Goal: Task Accomplishment & Management: Complete application form

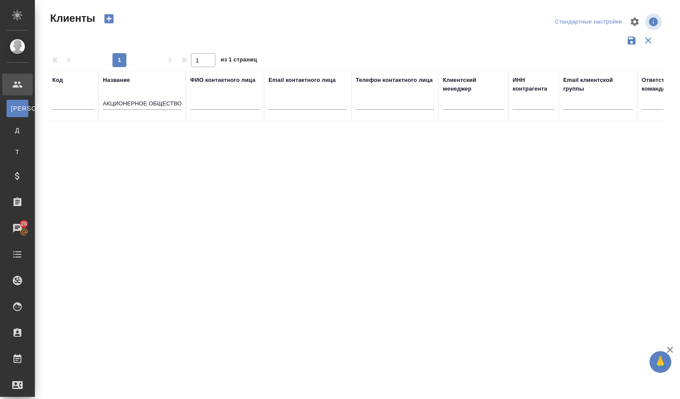
select select "RU"
click at [102, 101] on th "Название АКЦИОНЕРНОЕ ОБЩЕСТВО "РОСЭНЕРГОТОРГ" at bounding box center [141, 96] width 87 height 50
drag, startPoint x: 105, startPoint y: 102, endPoint x: 199, endPoint y: 110, distance: 93.7
click at [199, 110] on tr "Код Название АКЦИОНЕРНОЕ ОБЩЕСТВО "РОСЭНЕРГОТОРГ ФИО контактного лица Email кон…" at bounding box center [377, 96] width 659 height 50
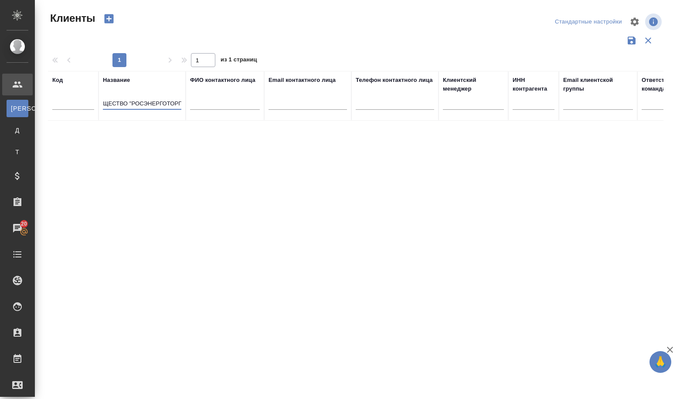
type input "А"
paste input "АО "СНИИП"
type input "АО "СНИИП"
click at [106, 135] on td "АО "СНИИП"" at bounding box center [141, 136] width 87 height 31
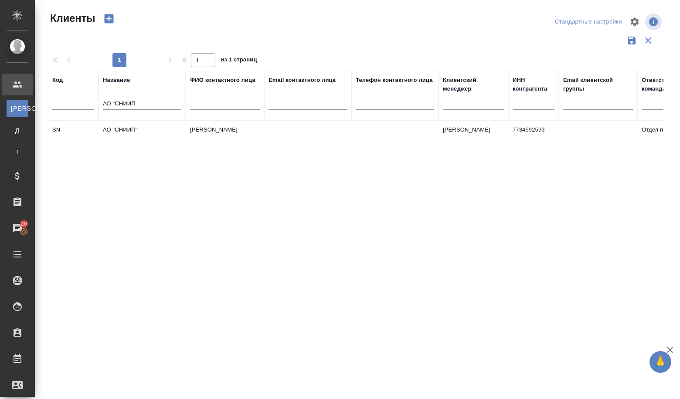
click at [106, 135] on td "АО "СНИИП"" at bounding box center [141, 136] width 87 height 31
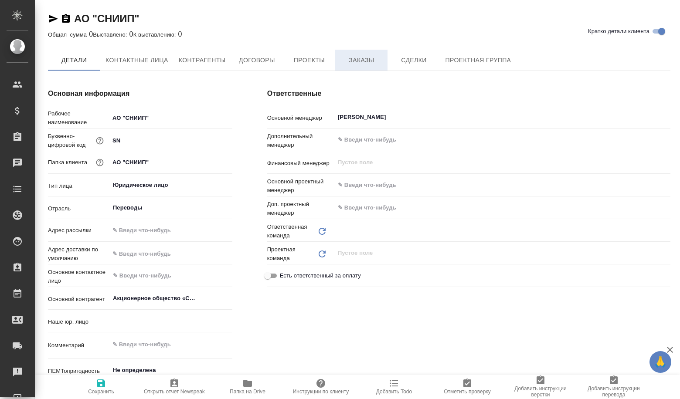
type input "(Т2) ООО "Трактат24""
type textarea "x"
type input "Отдел продаж"
type textarea "x"
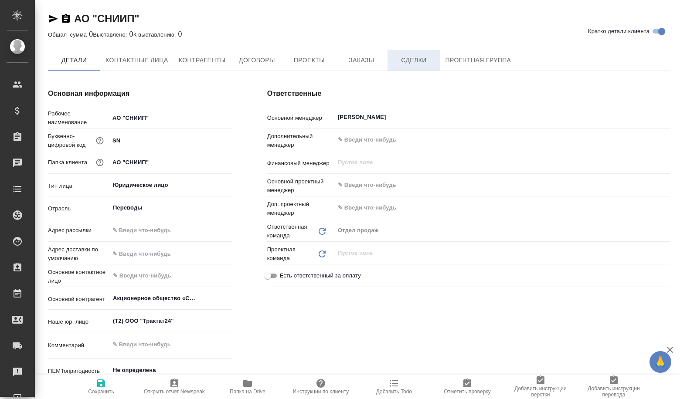
type textarea "x"
click at [408, 58] on span "Сделки" at bounding box center [414, 60] width 42 height 11
type textarea "x"
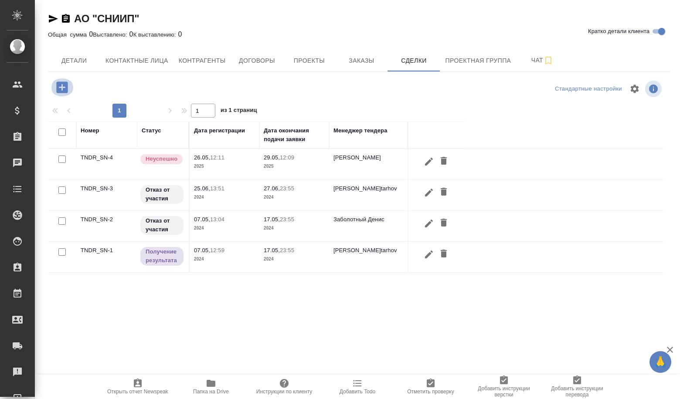
click at [61, 82] on icon "button" at bounding box center [61, 86] width 11 height 11
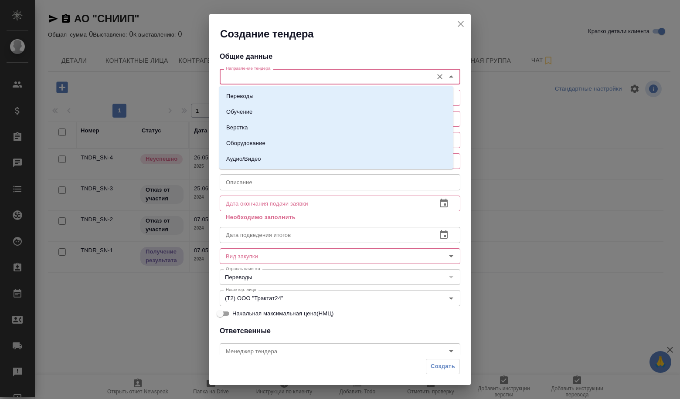
click at [317, 76] on input "Направление тендера" at bounding box center [325, 76] width 206 height 10
click at [293, 98] on li "Переводы" at bounding box center [336, 96] width 234 height 16
type input "Переводы"
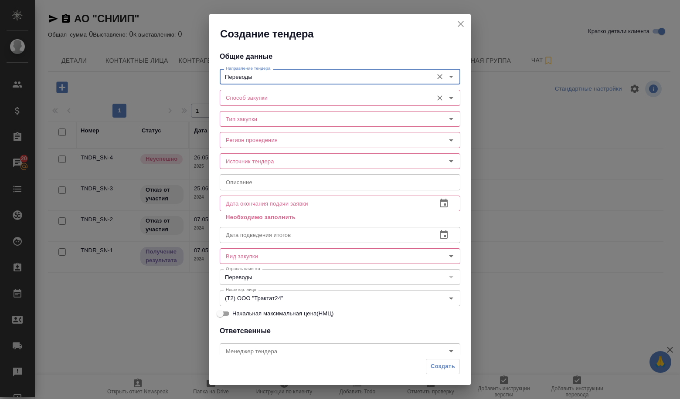
click at [292, 101] on input "Способ закупки" at bounding box center [325, 97] width 206 height 10
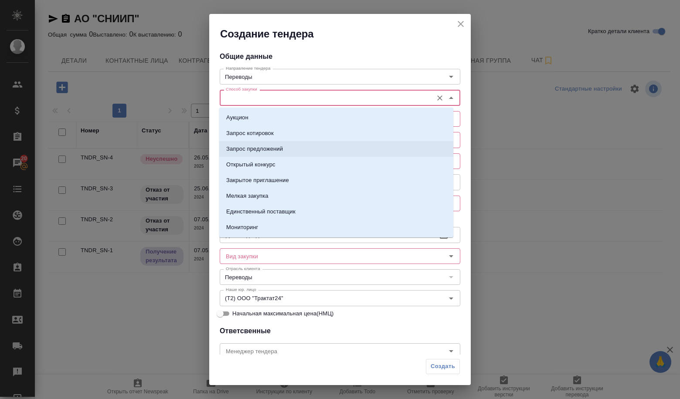
click at [284, 146] on li "Запрос предложений" at bounding box center [336, 149] width 234 height 16
type input "Запрос предложений"
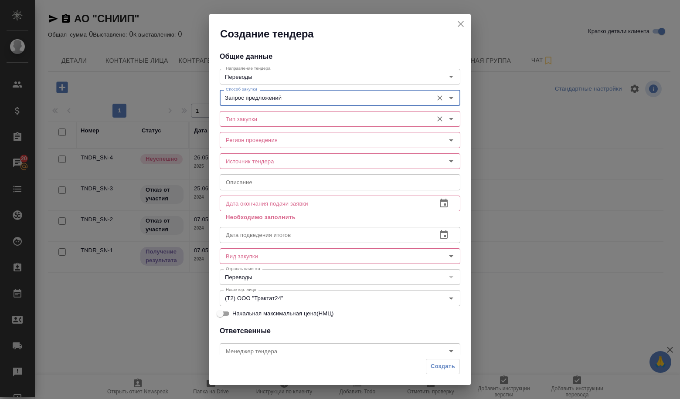
drag, startPoint x: 260, startPoint y: 114, endPoint x: 256, endPoint y: 116, distance: 4.5
click at [259, 114] on input "Тип закупки" at bounding box center [325, 119] width 206 height 10
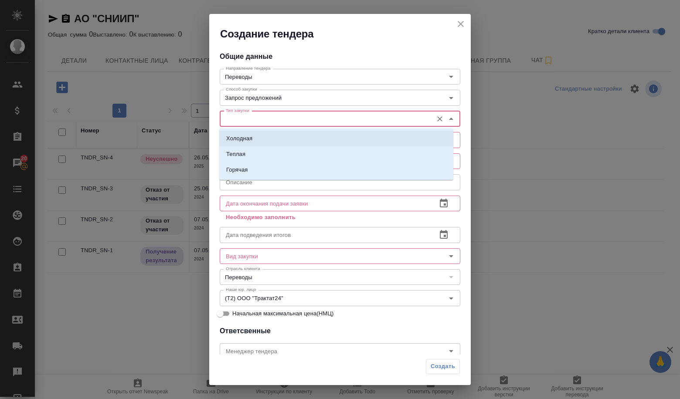
click at [251, 134] on li "Холодная" at bounding box center [336, 139] width 234 height 16
type input "Холодная"
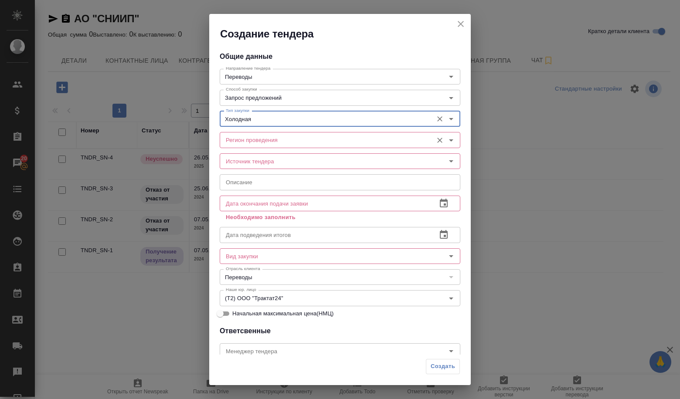
click at [250, 137] on input "Регион проведения" at bounding box center [325, 140] width 206 height 10
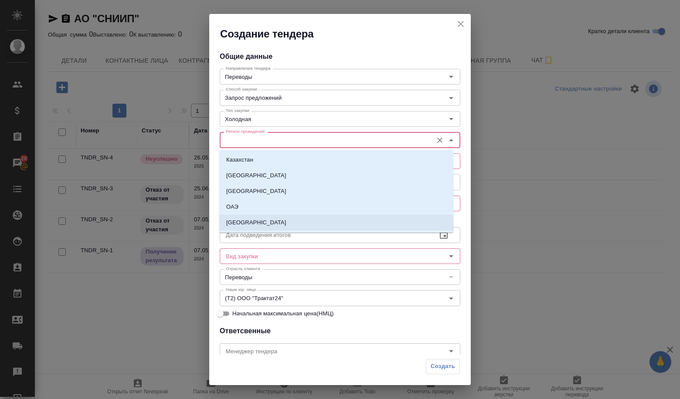
click at [244, 223] on p "[GEOGRAPHIC_DATA]" at bounding box center [256, 222] width 60 height 9
type input "[GEOGRAPHIC_DATA]"
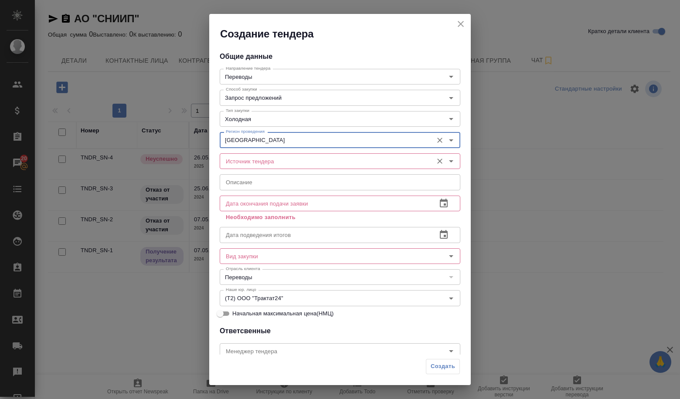
click at [237, 166] on input "Источник тендера" at bounding box center [325, 161] width 206 height 10
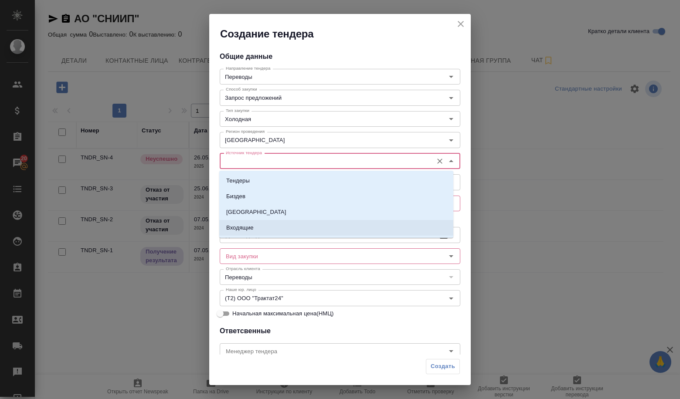
click at [256, 224] on li "Входящие" at bounding box center [336, 228] width 234 height 16
type input "Входящие"
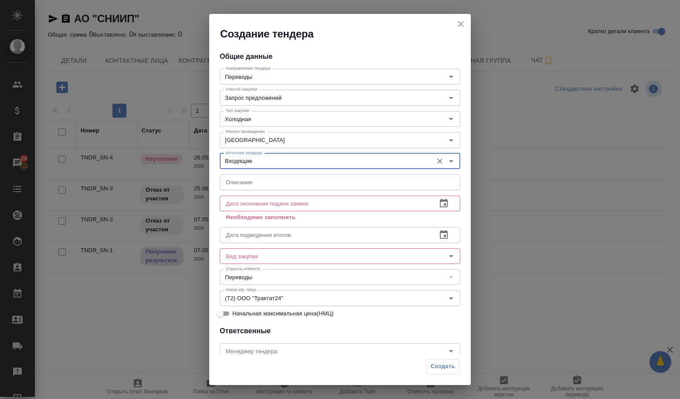
click at [260, 184] on input "text" at bounding box center [340, 182] width 241 height 16
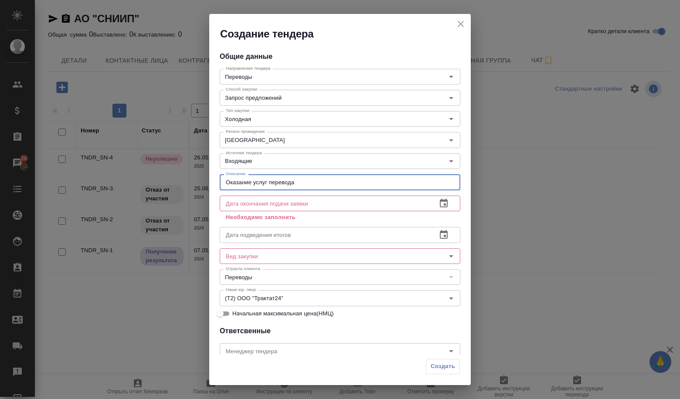
type input "Оказание услуг перевода"
click at [440, 204] on icon "button" at bounding box center [443, 203] width 10 height 10
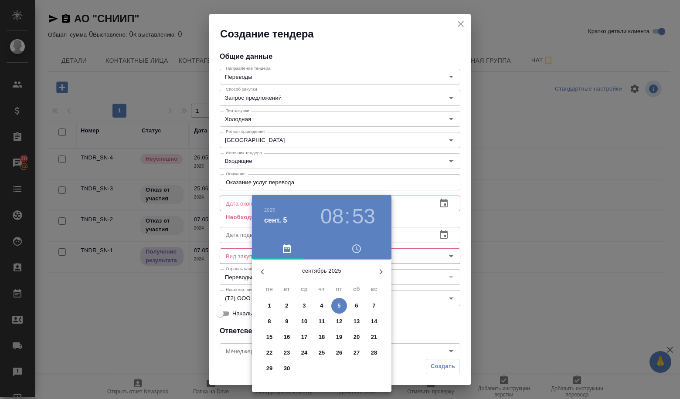
click at [284, 324] on span "9" at bounding box center [287, 321] width 16 height 9
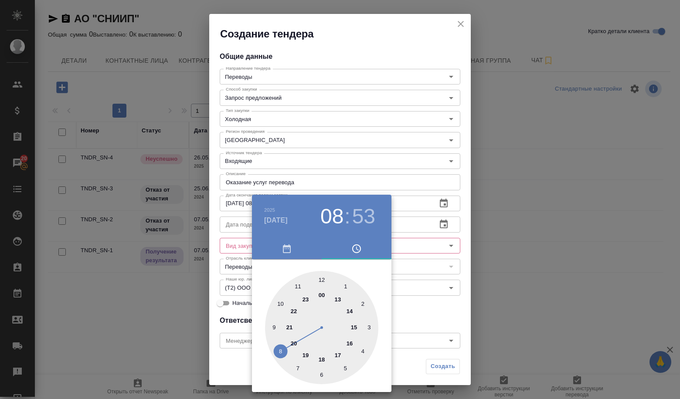
click at [282, 351] on div at bounding box center [321, 327] width 113 height 113
click at [322, 275] on div at bounding box center [321, 327] width 113 height 113
type input "[DATE] 08:00"
click at [414, 275] on div at bounding box center [340, 199] width 680 height 399
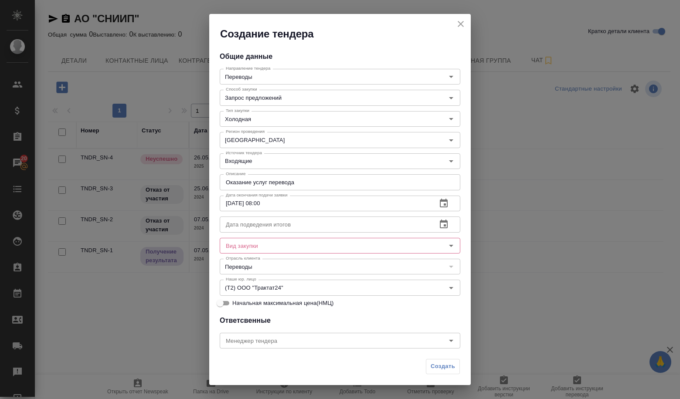
click at [317, 220] on input "text" at bounding box center [325, 225] width 210 height 16
click at [440, 225] on icon "button" at bounding box center [444, 224] width 8 height 9
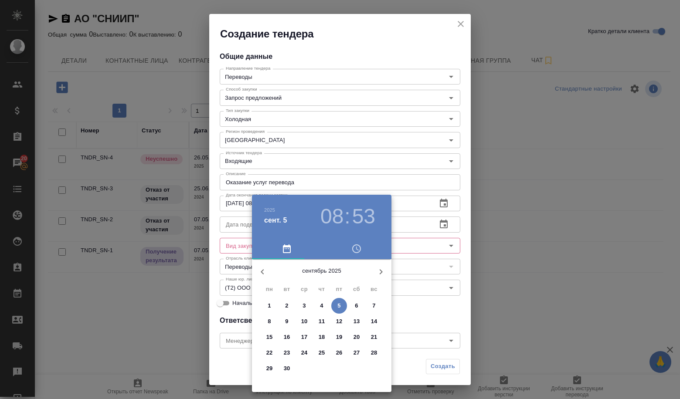
click at [275, 354] on span "22" at bounding box center [269, 353] width 16 height 9
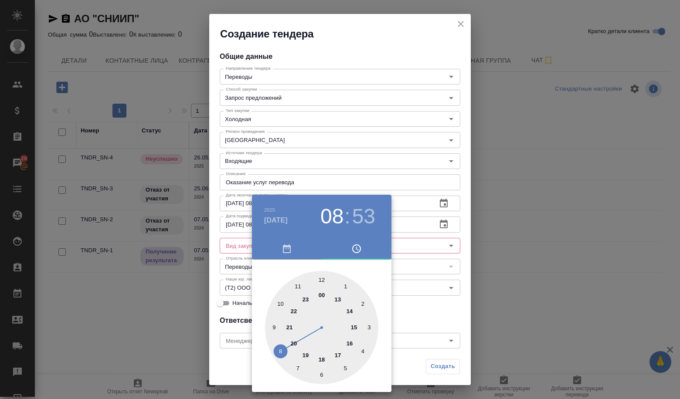
click at [321, 281] on div at bounding box center [321, 327] width 113 height 113
click at [324, 279] on div at bounding box center [321, 327] width 113 height 113
type input "[DATE] 12:01"
click at [435, 280] on div at bounding box center [340, 199] width 680 height 399
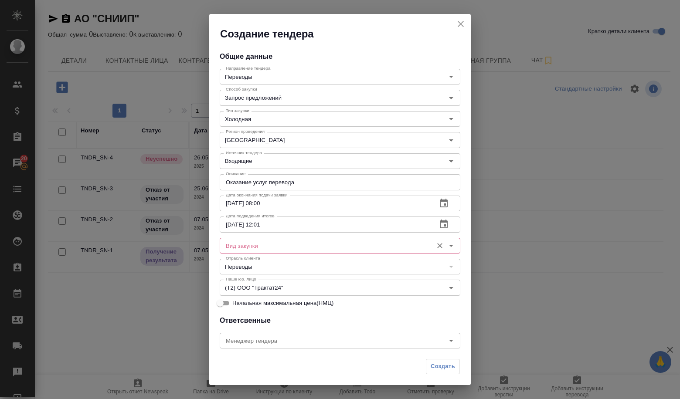
click at [265, 238] on div "Вид закупки" at bounding box center [340, 246] width 241 height 16
click at [260, 247] on input "Вид закупки" at bounding box center [325, 246] width 206 height 10
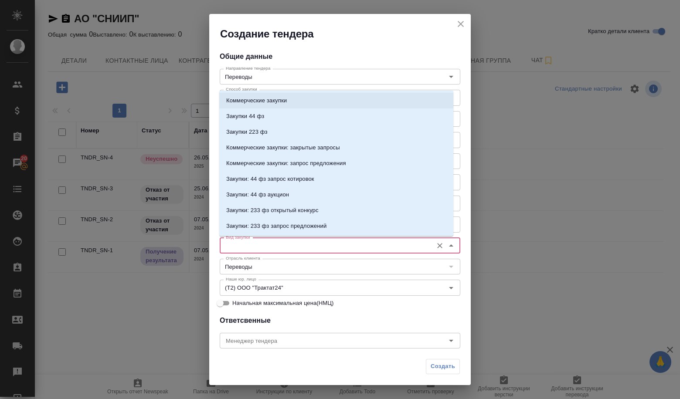
click at [256, 104] on p "Коммерческие закупки" at bounding box center [256, 100] width 61 height 9
type input "Коммерческие закупки"
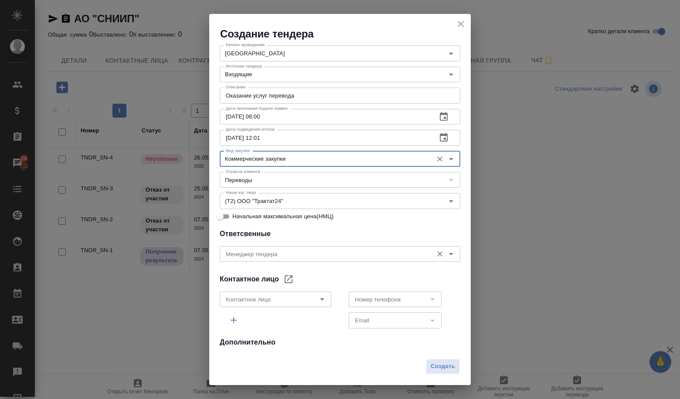
scroll to position [87, 0]
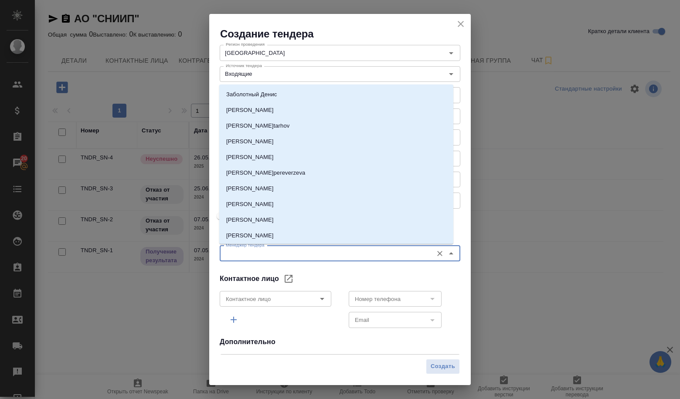
click at [319, 255] on input "Менеджер тендера" at bounding box center [325, 253] width 206 height 10
click at [316, 299] on button "Open" at bounding box center [322, 299] width 12 height 12
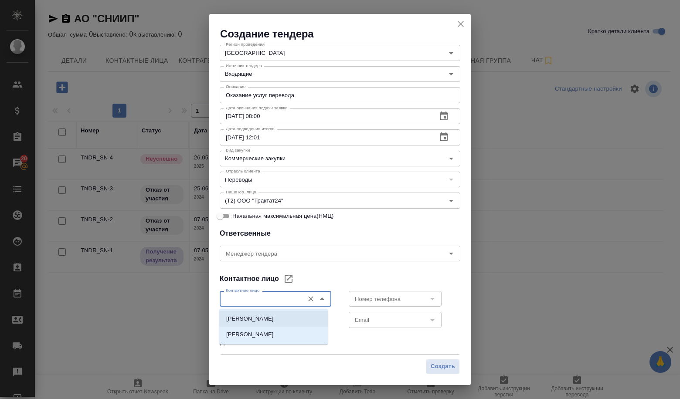
click at [362, 346] on h4 "Дополнительно" at bounding box center [340, 342] width 241 height 10
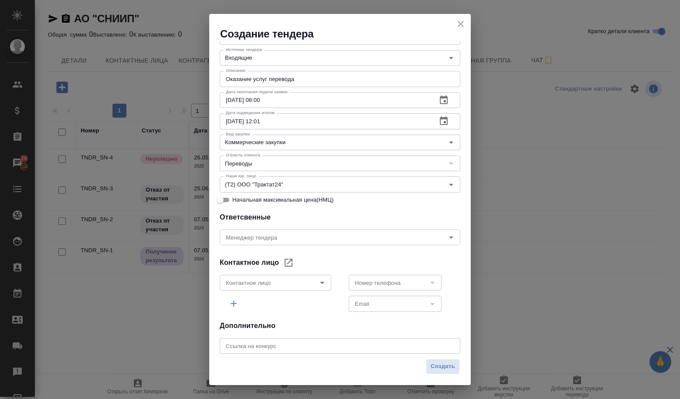
scroll to position [140, 0]
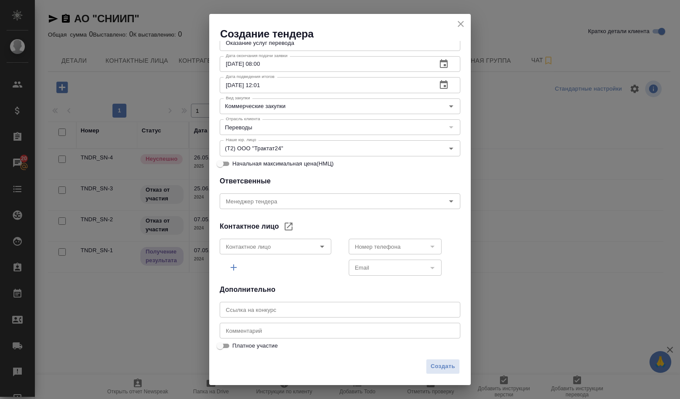
click at [301, 308] on input "text" at bounding box center [340, 310] width 241 height 16
paste input "[URL][DOMAIN_NAME]"
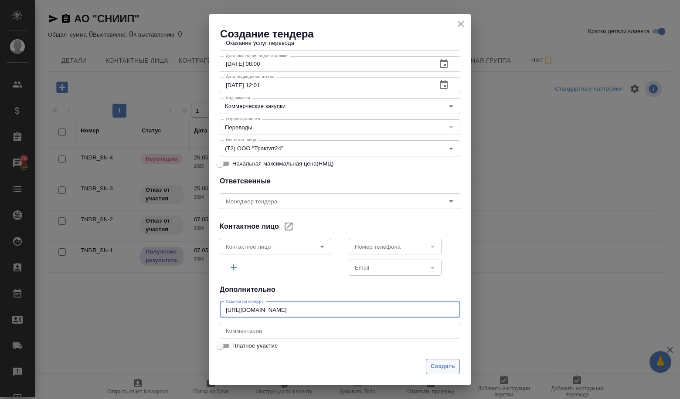
type input "[URL][DOMAIN_NAME]"
click at [441, 362] on span "Создать" at bounding box center [443, 367] width 24 height 10
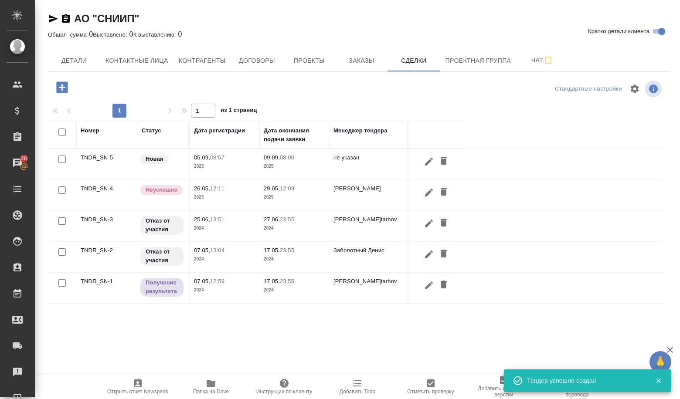
click at [99, 163] on td "TNDR_SN-5" at bounding box center [106, 164] width 61 height 31
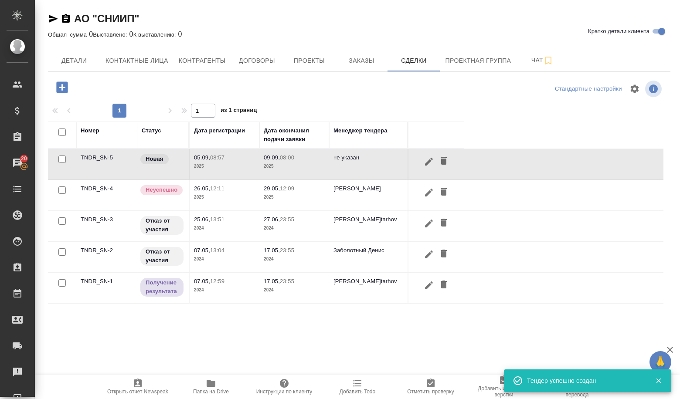
click at [99, 162] on td "TNDR_SN-5" at bounding box center [106, 164] width 61 height 31
click at [101, 163] on td "TNDR_SN-5" at bounding box center [106, 164] width 61 height 31
click at [92, 153] on td "TNDR_SN-5" at bounding box center [106, 164] width 61 height 31
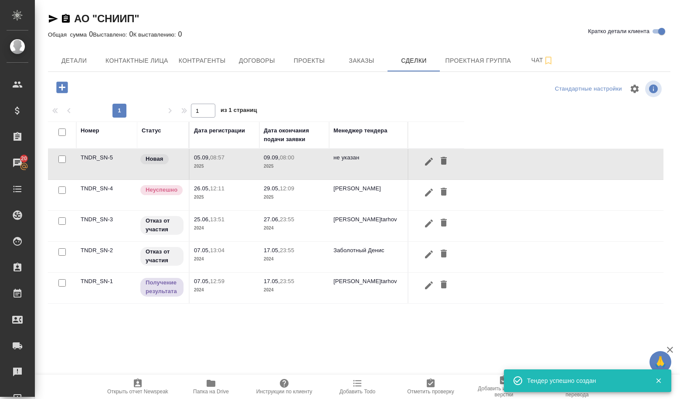
click at [92, 153] on td "TNDR_SN-5" at bounding box center [106, 164] width 61 height 31
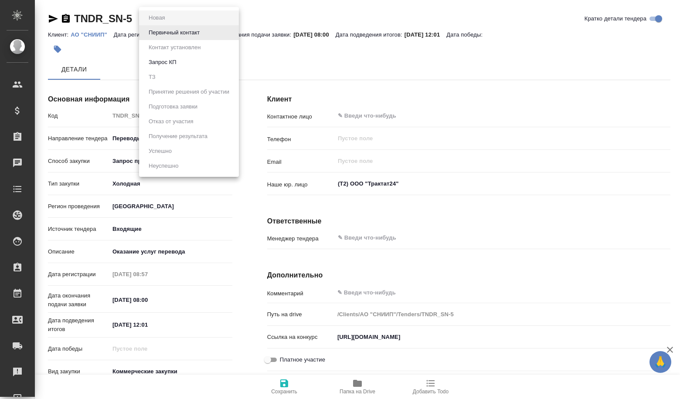
click at [159, 15] on body "🙏 .cls-1 fill:#fff; AWATERA Volkova Alena Клиенты Спецификации Заказы Чаты Todo…" at bounding box center [340, 199] width 680 height 399
type textarea "x"
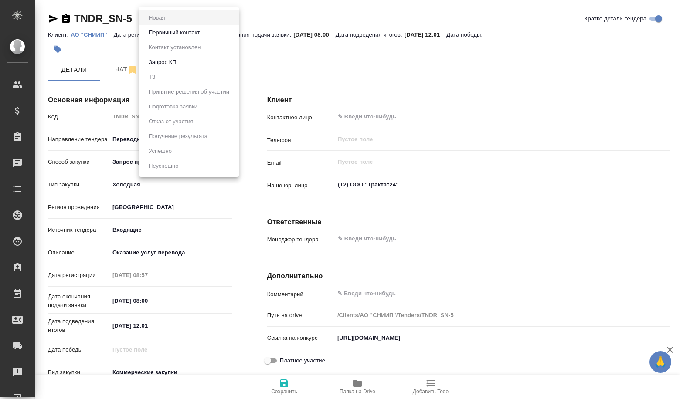
click at [167, 38] on li "Первичный контакт" at bounding box center [189, 32] width 100 height 15
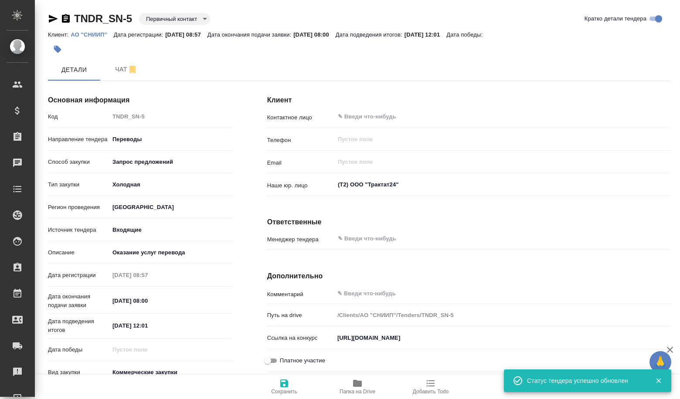
click at [161, 17] on body "🙏 .cls-1 fill:#fff; AWATERA Volkova Alena Клиенты Спецификации Заказы Чаты Todo…" at bounding box center [340, 199] width 680 height 399
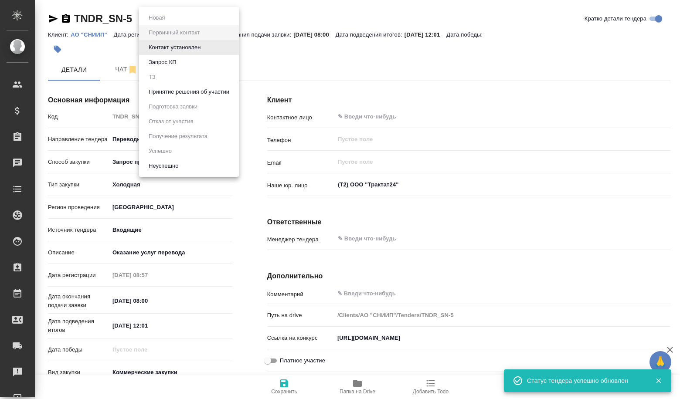
click at [173, 85] on li "Принятие решения об участии" at bounding box center [189, 92] width 100 height 15
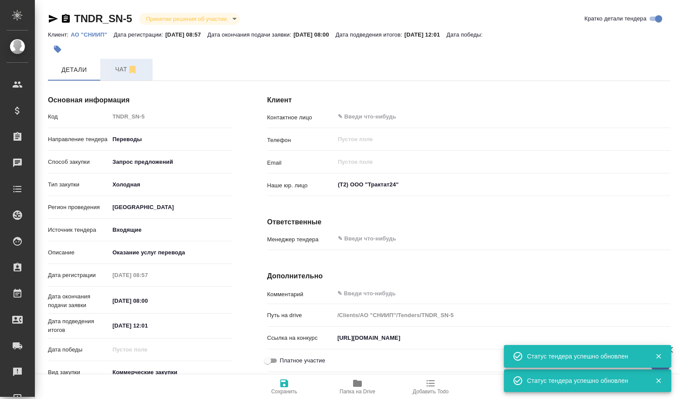
click at [134, 75] on button "Чат" at bounding box center [126, 70] width 52 height 22
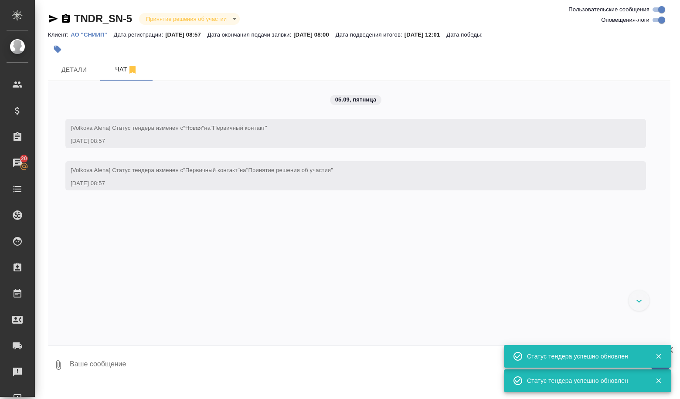
click at [118, 357] on textarea at bounding box center [369, 365] width 601 height 30
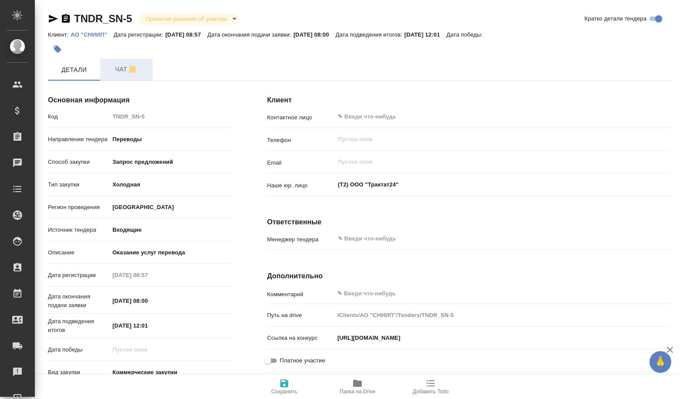
click at [116, 73] on span "Чат" at bounding box center [126, 69] width 42 height 11
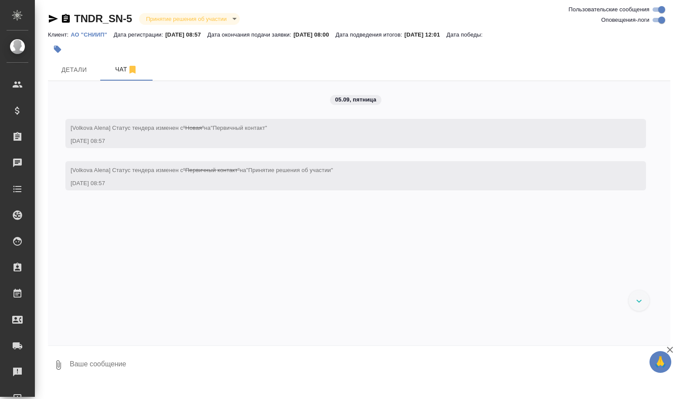
click at [124, 367] on textarea at bounding box center [369, 365] width 601 height 30
paste textarea "Номер лота: 1 Наименование лота: Право заключения договора на на оказание услуг…"
type textarea "Номер лота: 1 Наименование лота: Право заключения договора на на оказание услуг…"
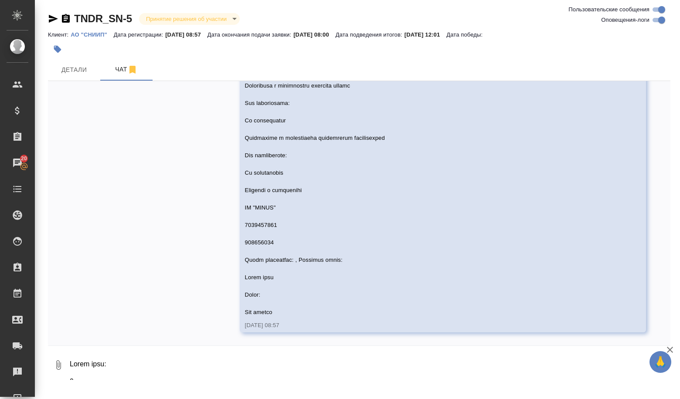
scroll to position [1234, 0]
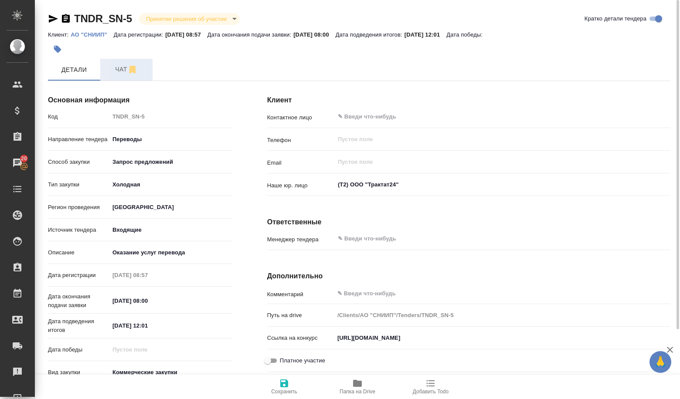
click at [128, 67] on icon "button" at bounding box center [132, 69] width 10 height 10
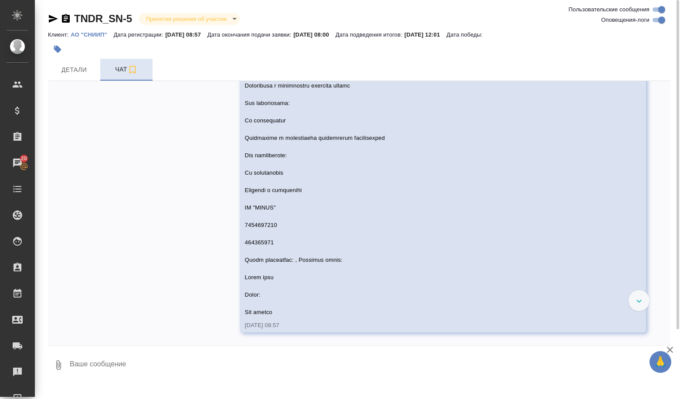
scroll to position [1234, 0]
click at [90, 72] on span "Детали" at bounding box center [74, 69] width 42 height 11
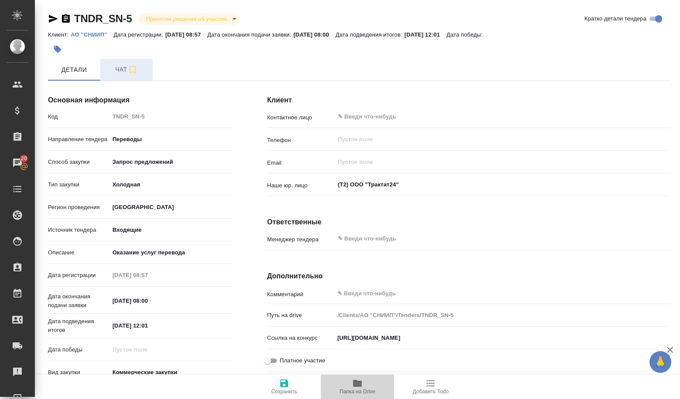
click at [347, 380] on span "Папка на Drive" at bounding box center [357, 386] width 63 height 17
